Goal: Book appointment/travel/reservation

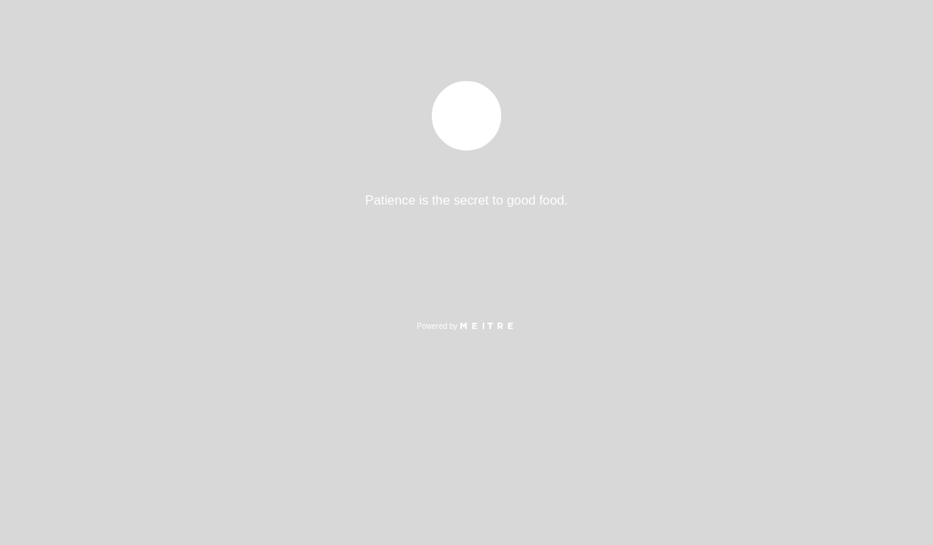
select select "es"
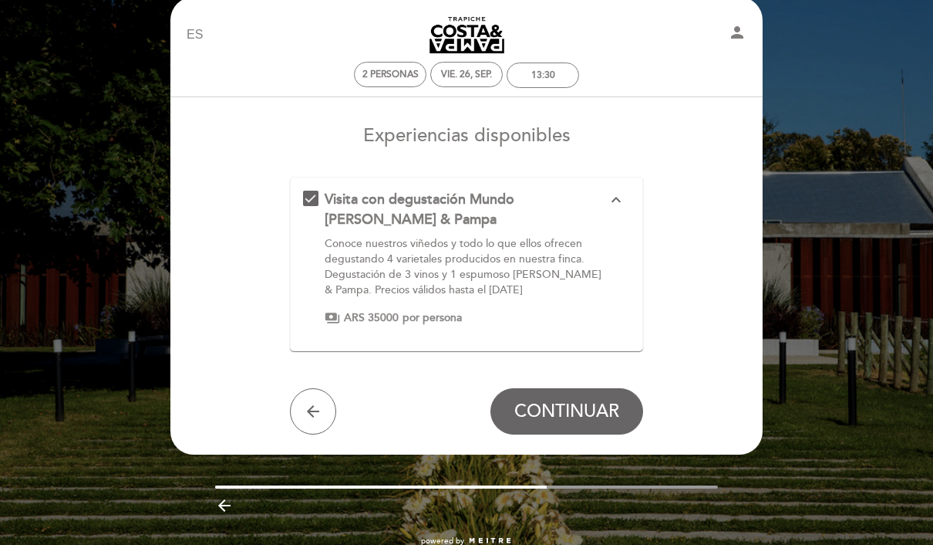
scroll to position [56, 0]
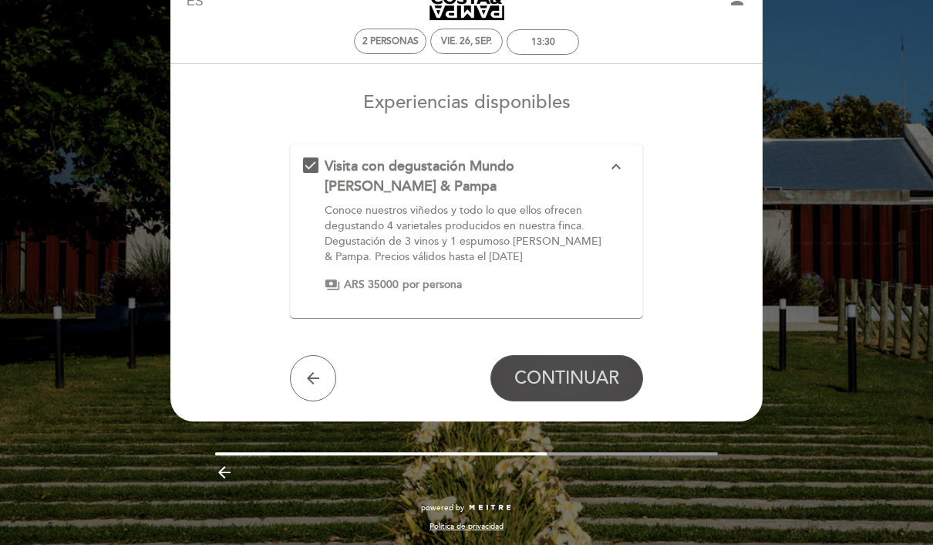
click at [564, 373] on span "CONTINUAR" at bounding box center [567, 378] width 105 height 22
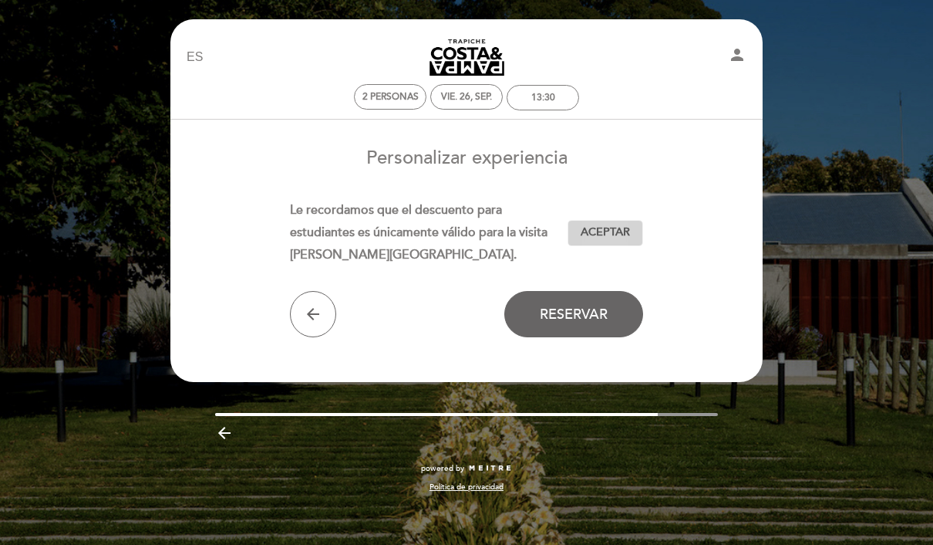
click at [619, 233] on span "Aceptar" at bounding box center [605, 232] width 49 height 16
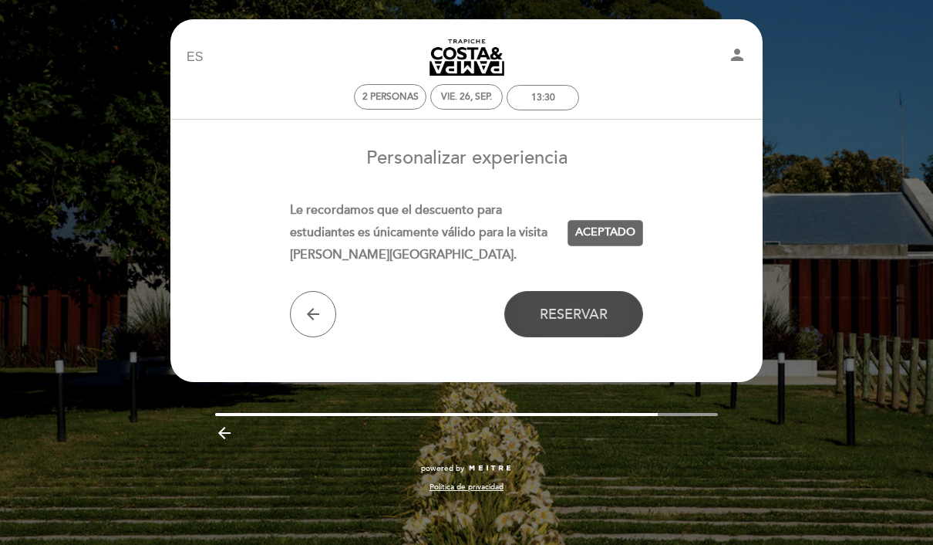
click at [582, 308] on span "Reservar" at bounding box center [574, 313] width 68 height 17
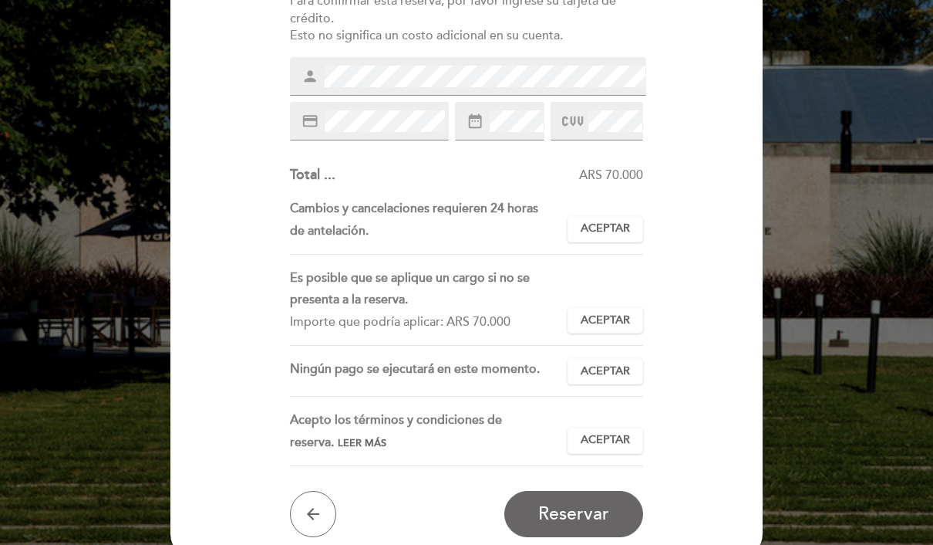
scroll to position [202, 0]
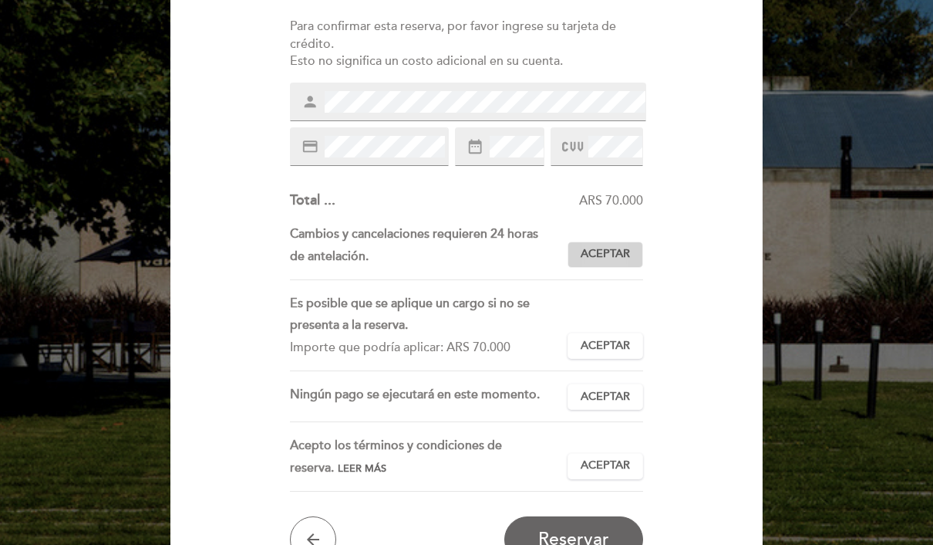
click at [614, 246] on span "Aceptar" at bounding box center [605, 254] width 49 height 16
click at [606, 338] on span "Aceptar" at bounding box center [605, 346] width 49 height 16
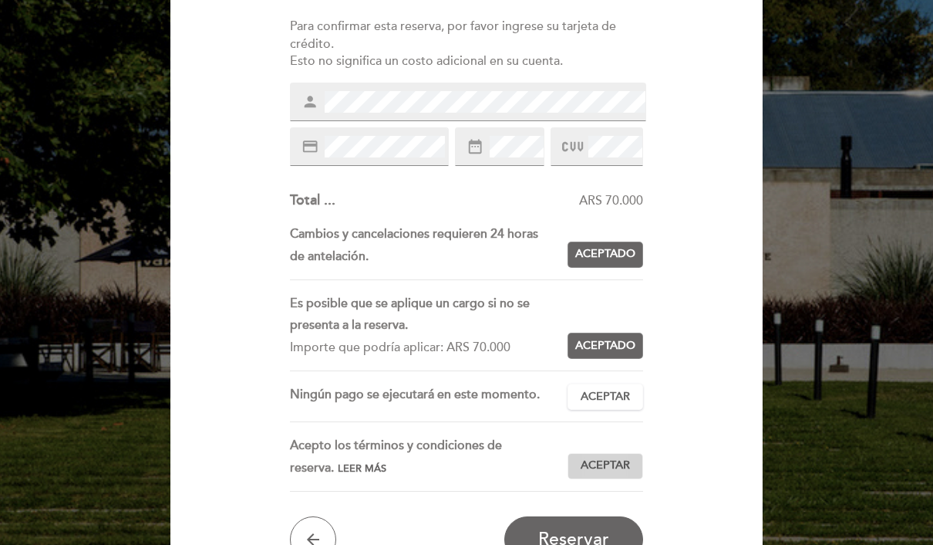
click at [606, 453] on button "Aceptar Aceptado" at bounding box center [606, 466] width 76 height 26
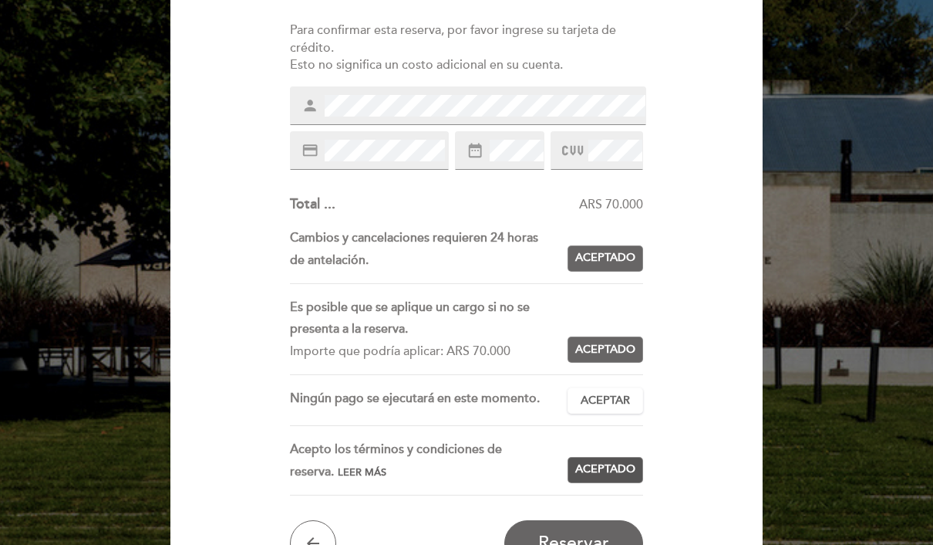
scroll to position [198, 0]
click at [613, 393] on span "Aceptar" at bounding box center [605, 401] width 49 height 16
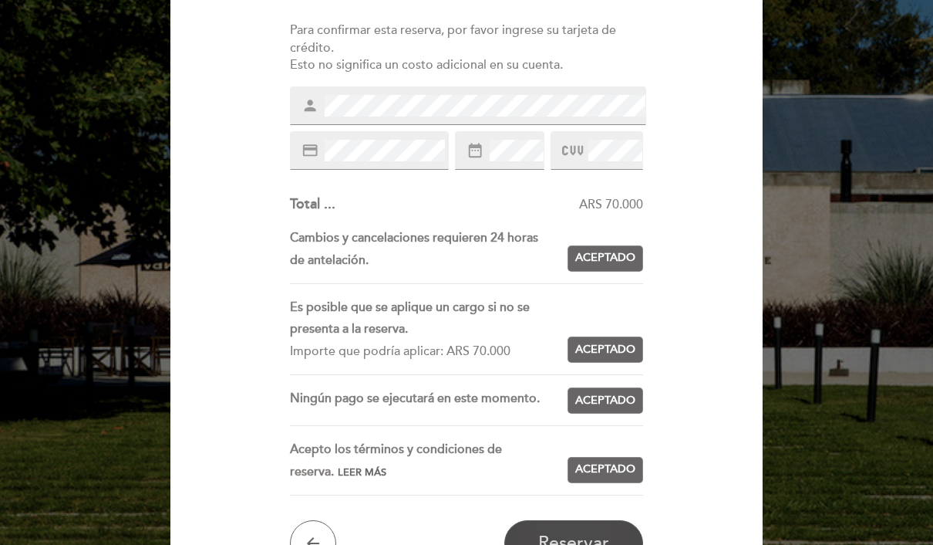
click at [614, 537] on button "Reservar" at bounding box center [573, 543] width 139 height 46
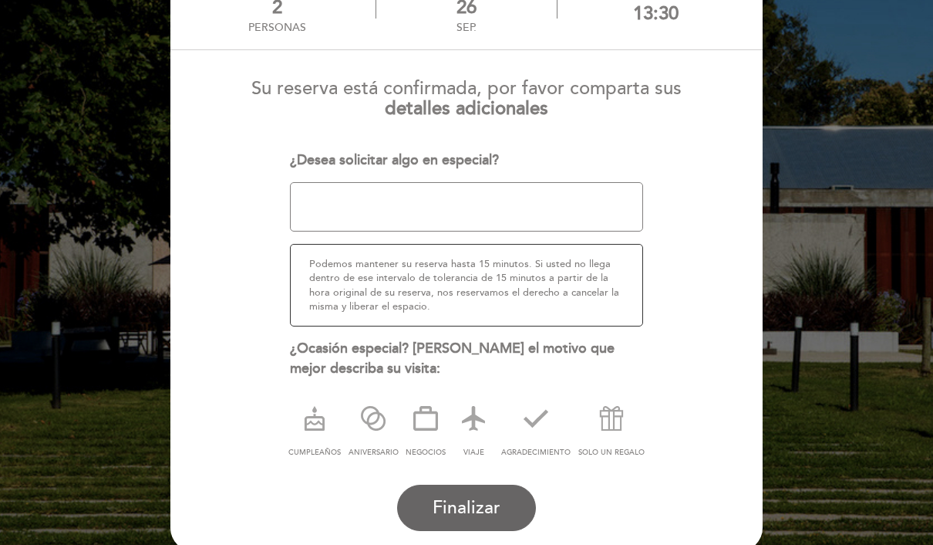
scroll to position [126, 0]
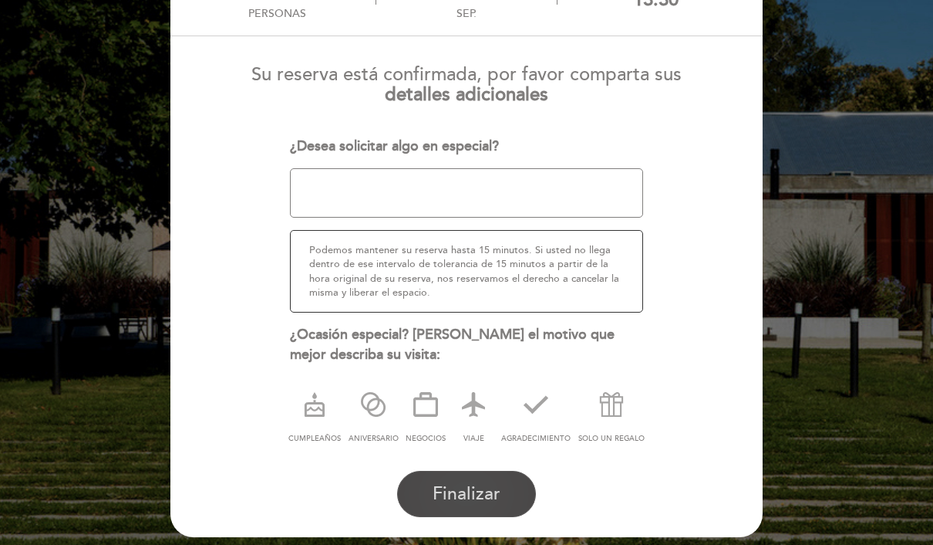
click at [484, 484] on span "Finalizar" at bounding box center [467, 494] width 68 height 22
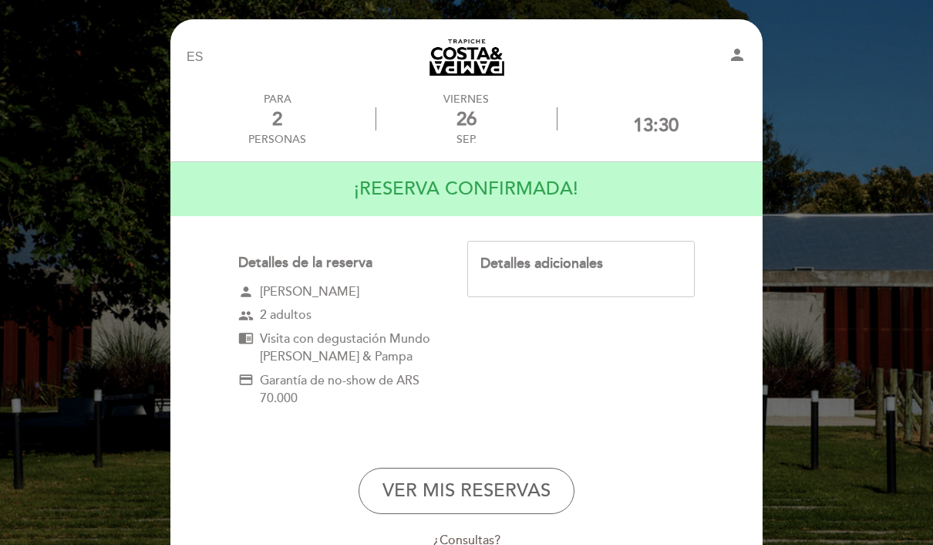
click at [677, 130] on div "13:30" at bounding box center [656, 125] width 46 height 22
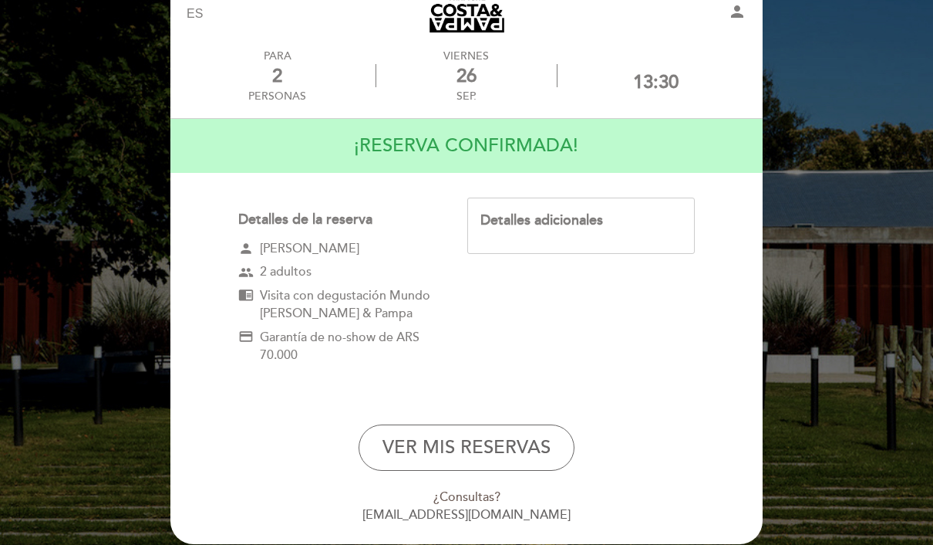
scroll to position [39, 0]
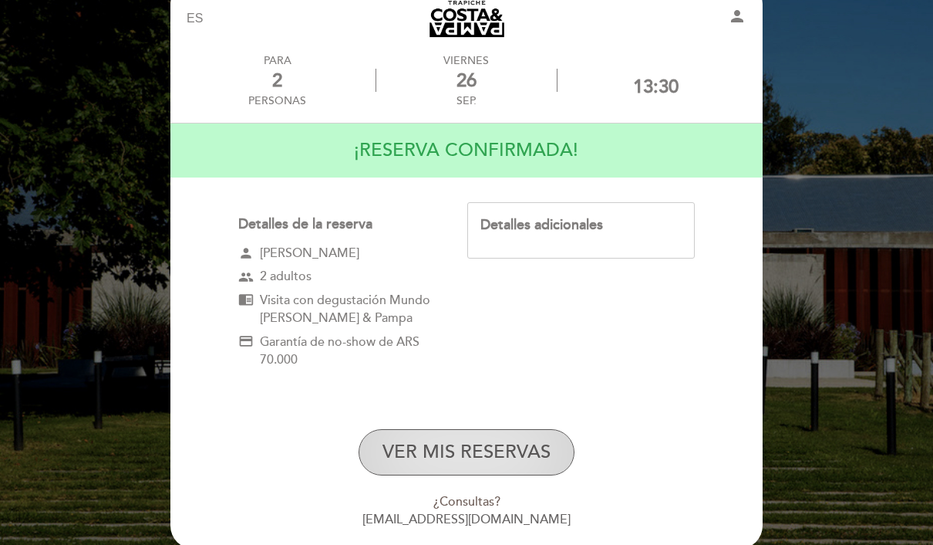
click at [492, 461] on button "VER MIS RESERVAS" at bounding box center [467, 452] width 216 height 46
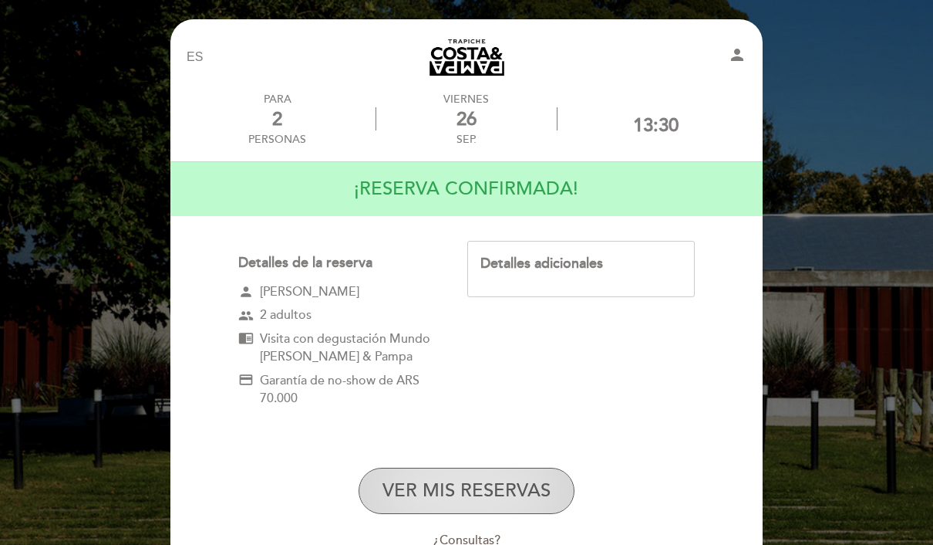
select select "es"
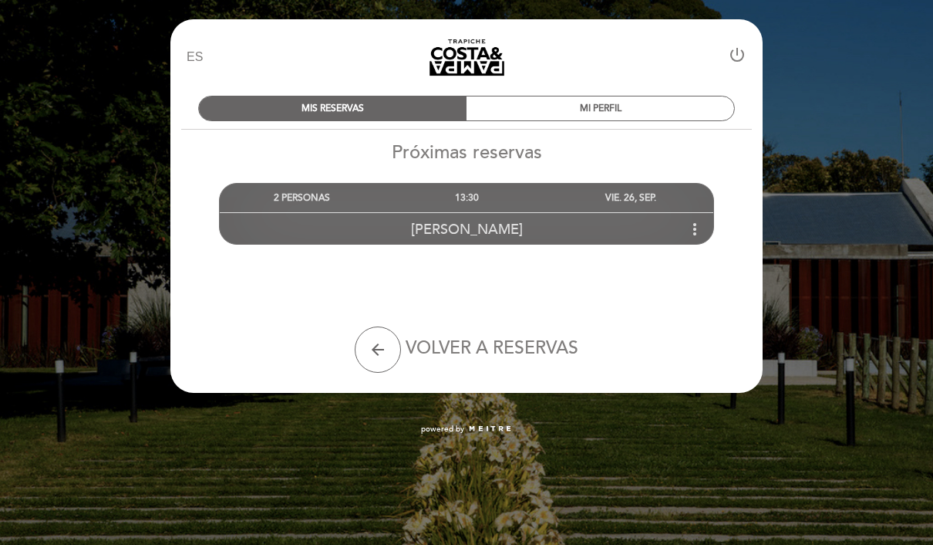
click at [700, 227] on icon "more_vert" at bounding box center [695, 229] width 19 height 19
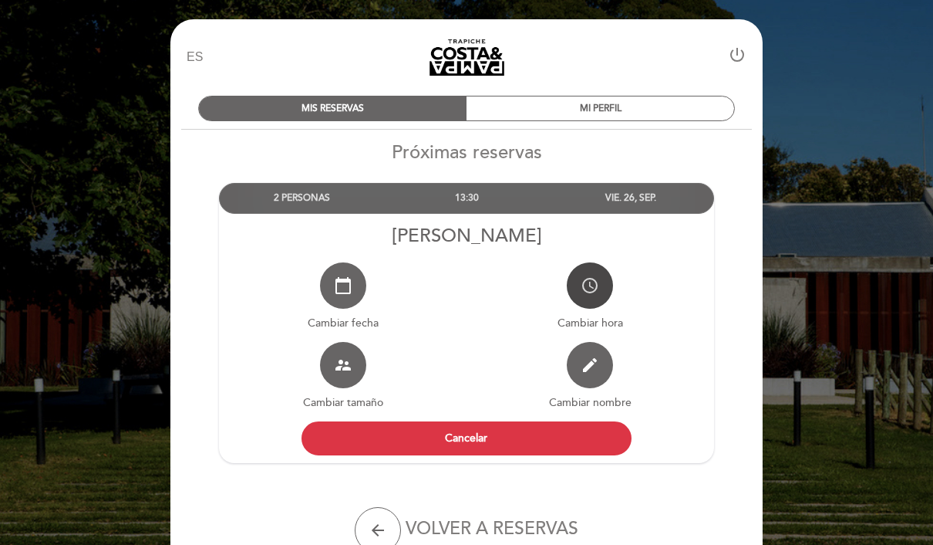
click at [591, 289] on icon "access_time" at bounding box center [590, 285] width 19 height 19
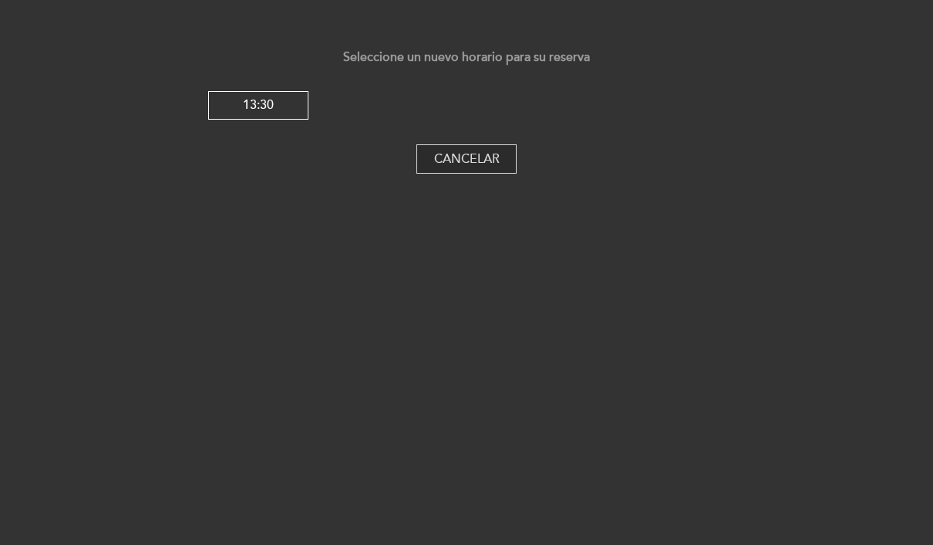
click at [506, 158] on button "Cancelar" at bounding box center [467, 158] width 100 height 29
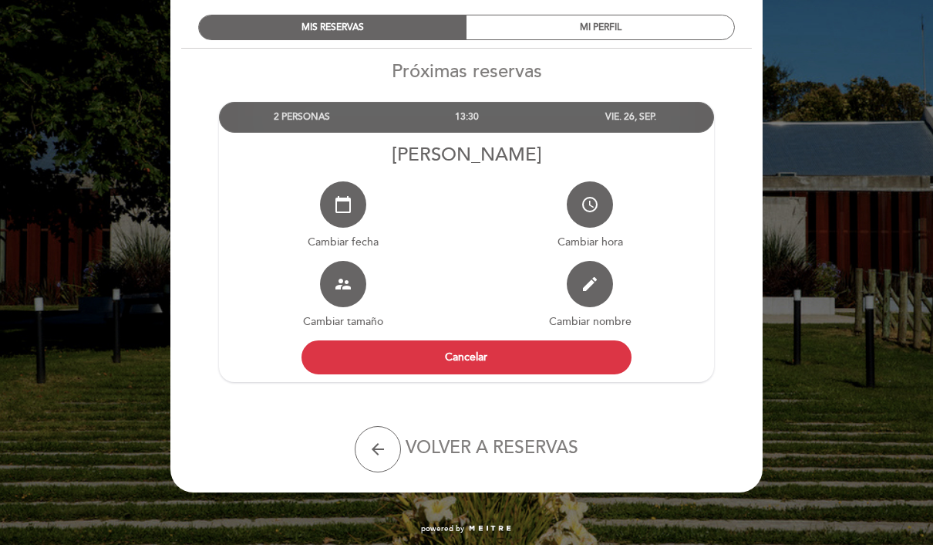
scroll to position [89, 0]
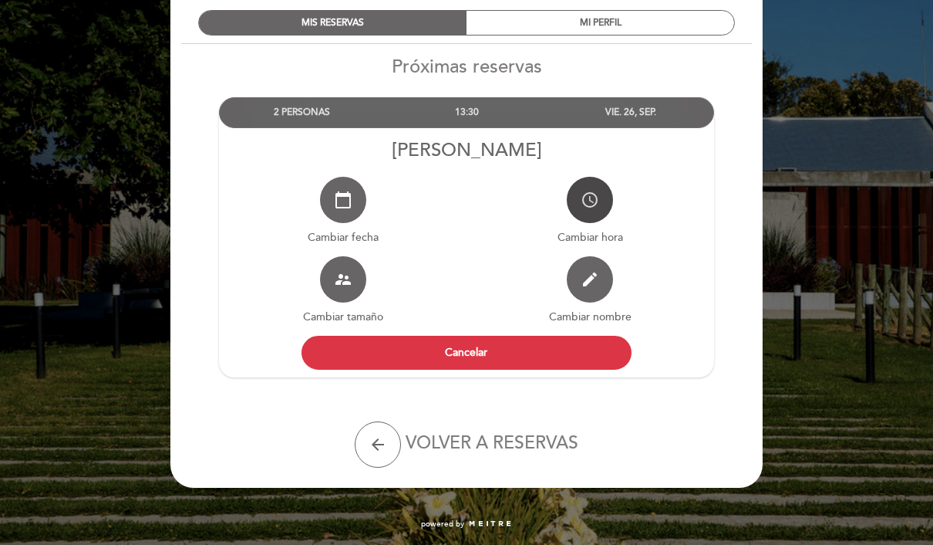
click at [589, 203] on icon "access_time" at bounding box center [590, 200] width 19 height 19
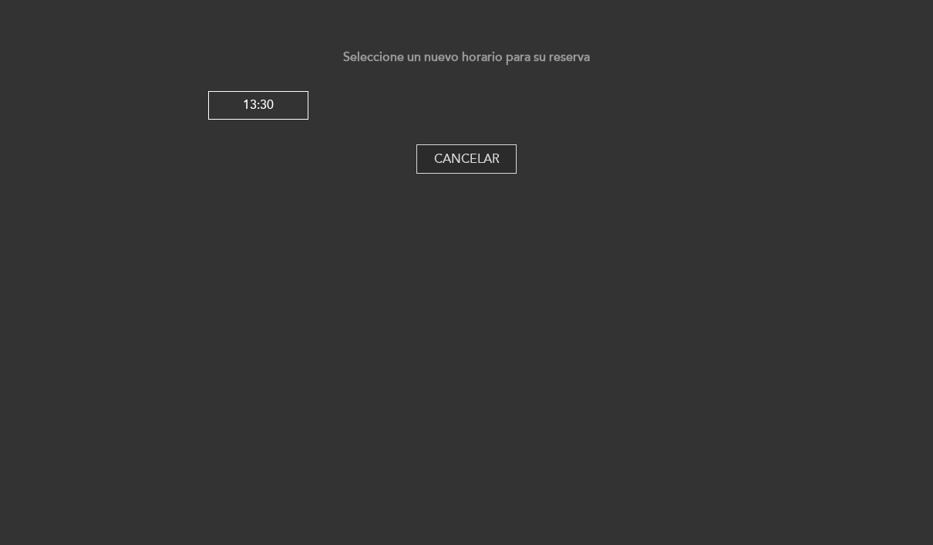
click at [511, 160] on button "Cancelar" at bounding box center [467, 158] width 100 height 29
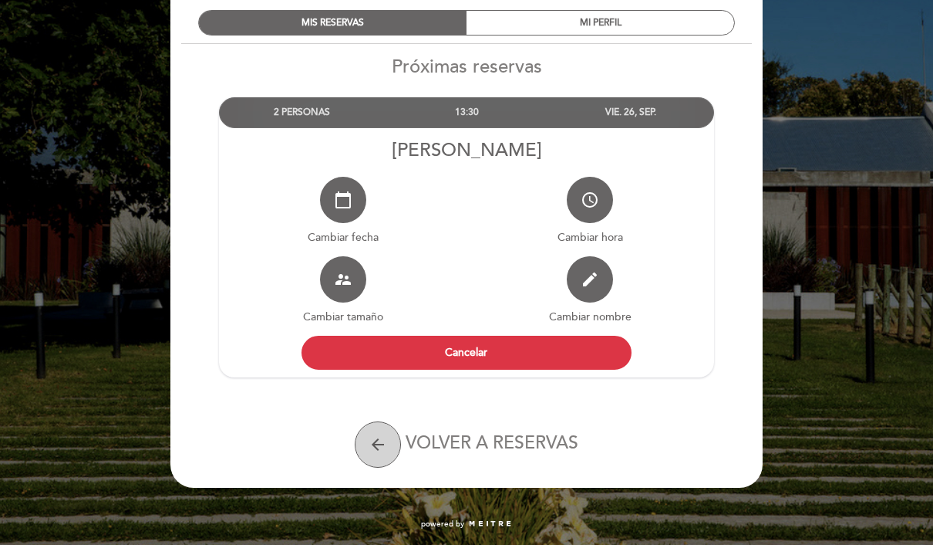
click at [382, 444] on icon "arrow_back" at bounding box center [378, 444] width 19 height 19
select select "es"
